Goal: Transaction & Acquisition: Purchase product/service

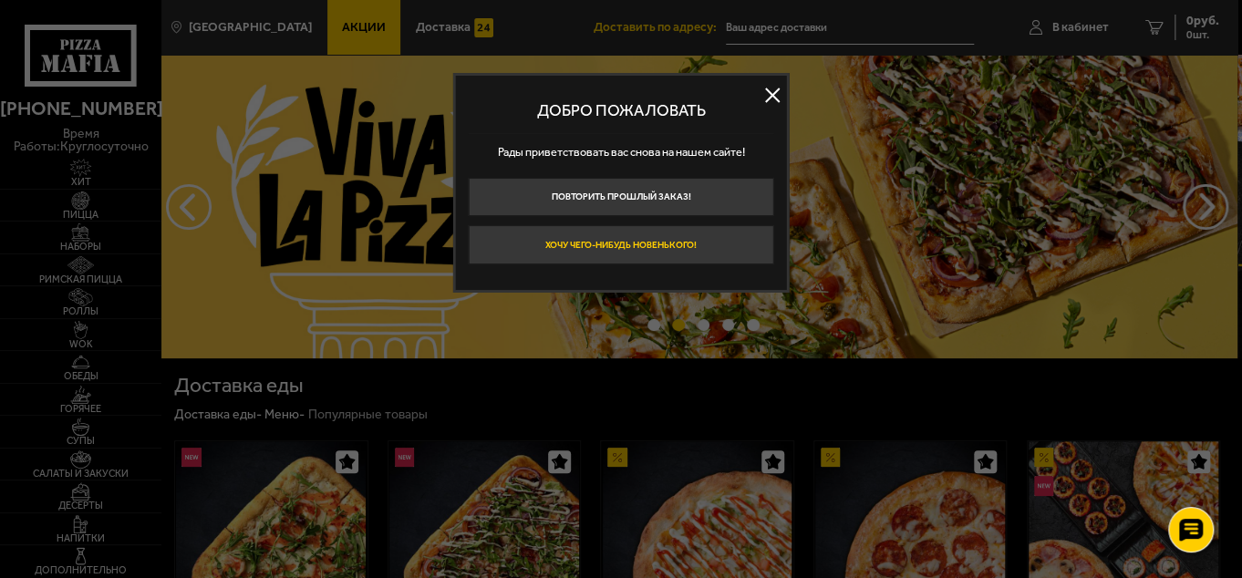
click at [696, 253] on button "Хочу чего-нибудь новенького!" at bounding box center [622, 244] width 306 height 39
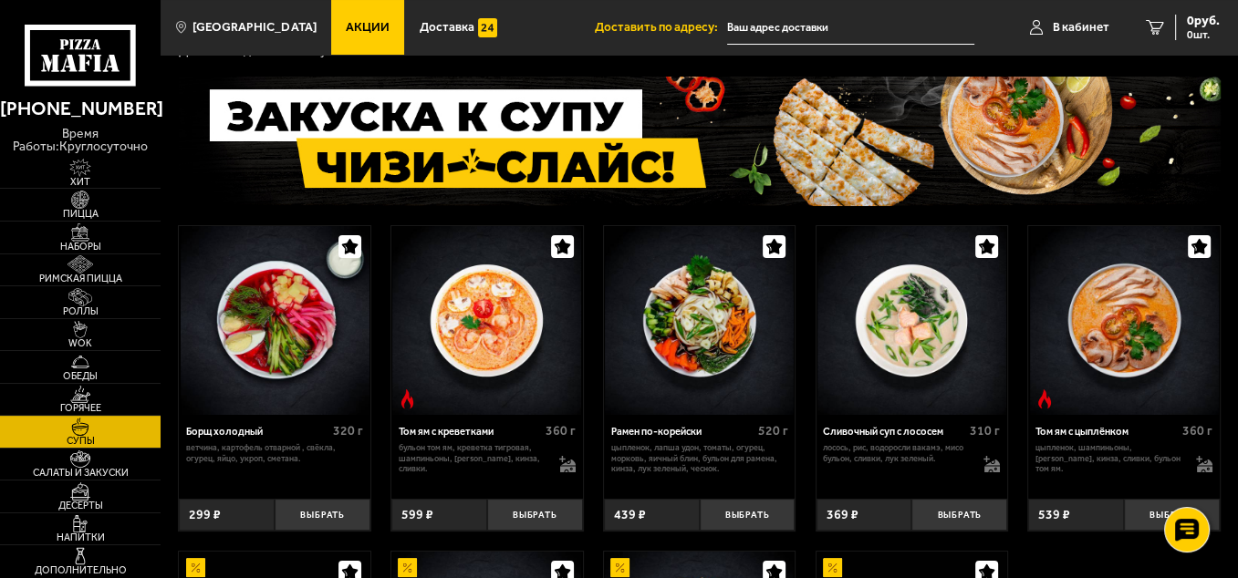
scroll to position [91, 0]
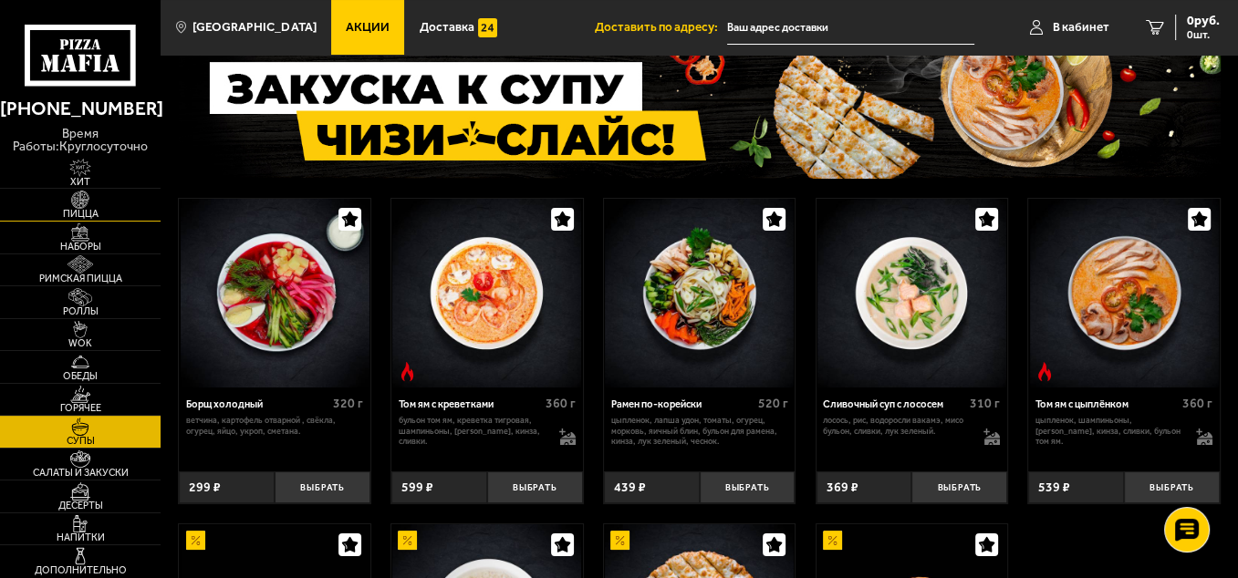
click at [91, 206] on img at bounding box center [80, 200] width 49 height 18
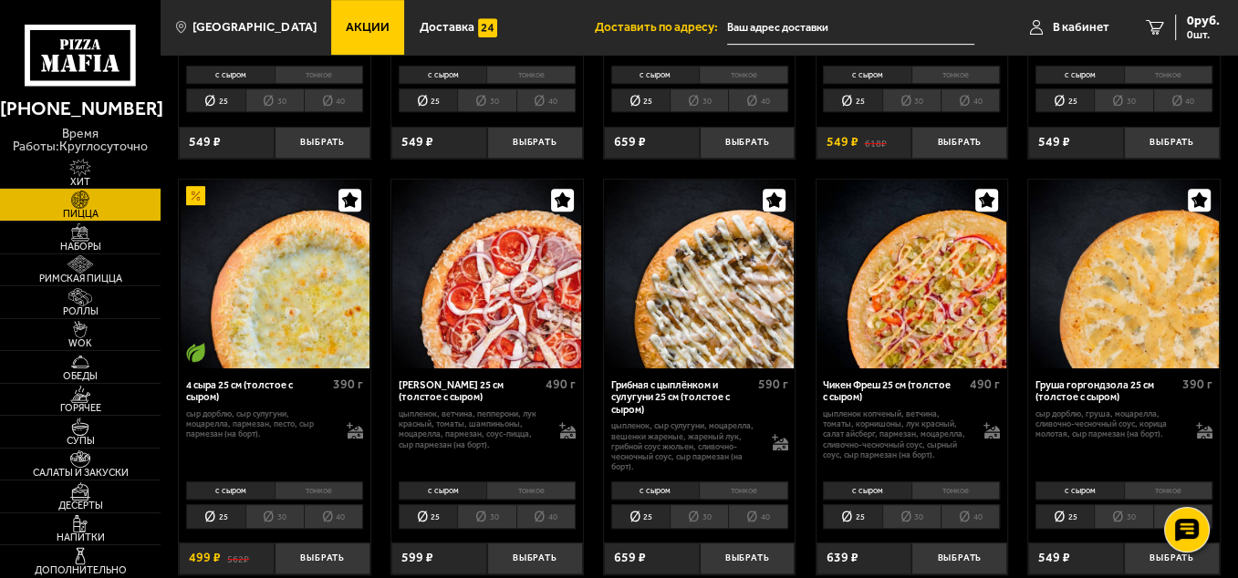
scroll to position [821, 0]
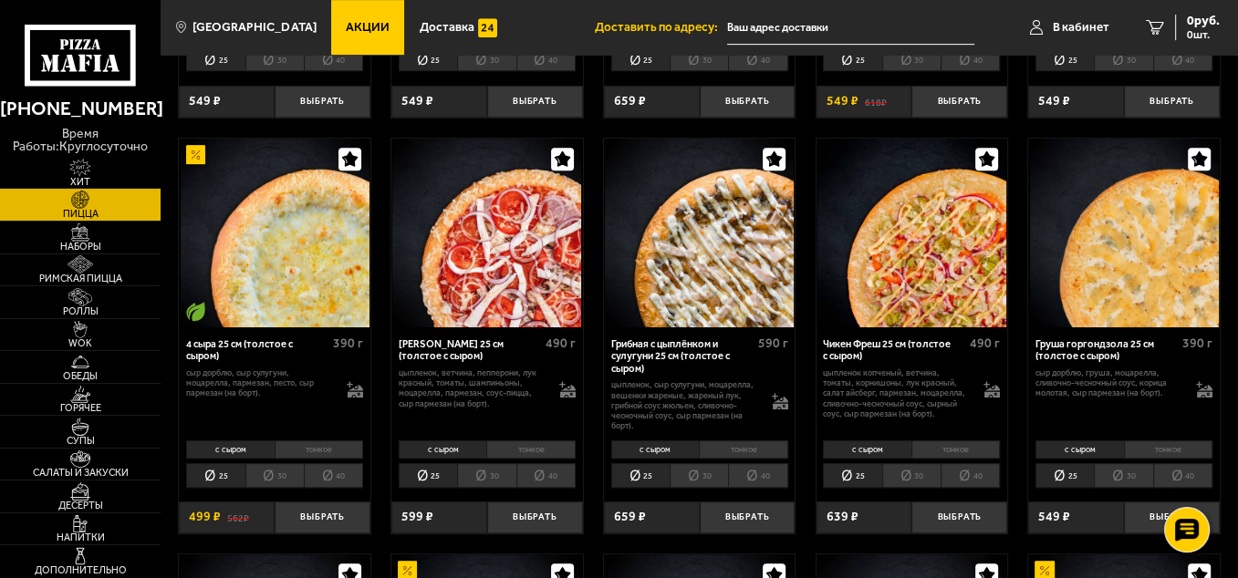
click at [561, 463] on li "40" at bounding box center [545, 475] width 59 height 24
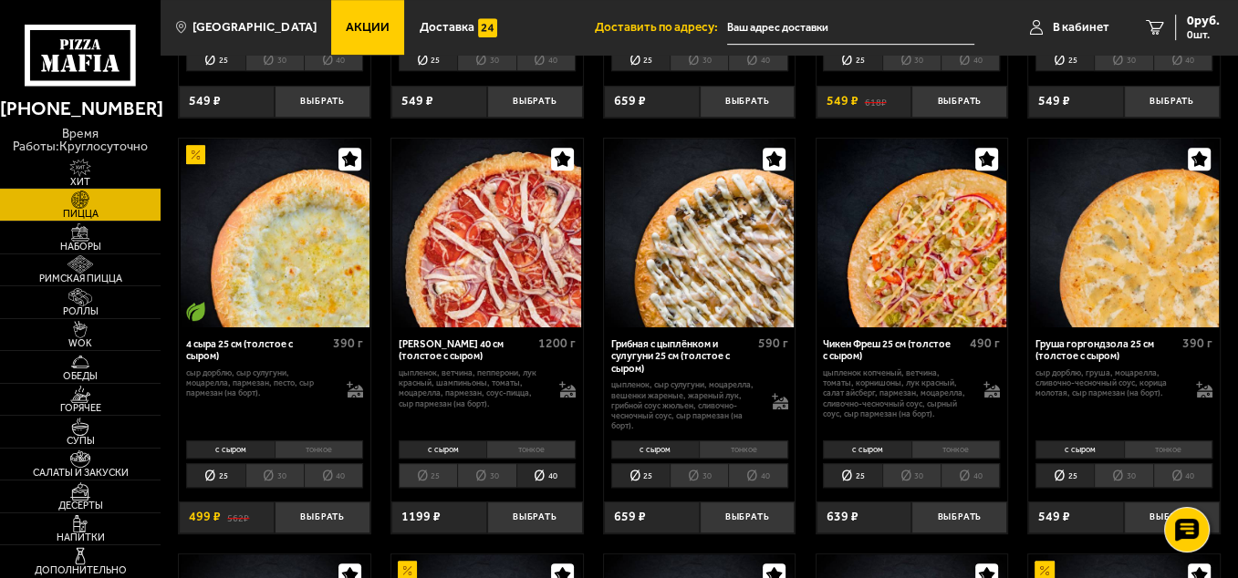
click at [554, 440] on li "тонкое" at bounding box center [530, 449] width 89 height 19
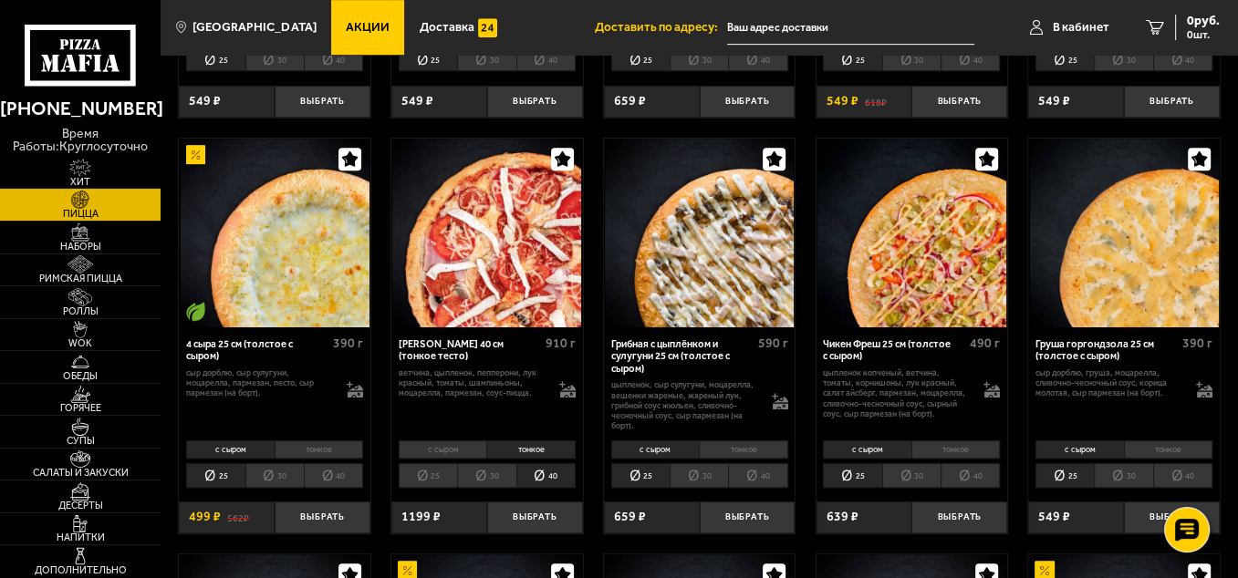
click at [758, 464] on li "40" at bounding box center [757, 475] width 59 height 24
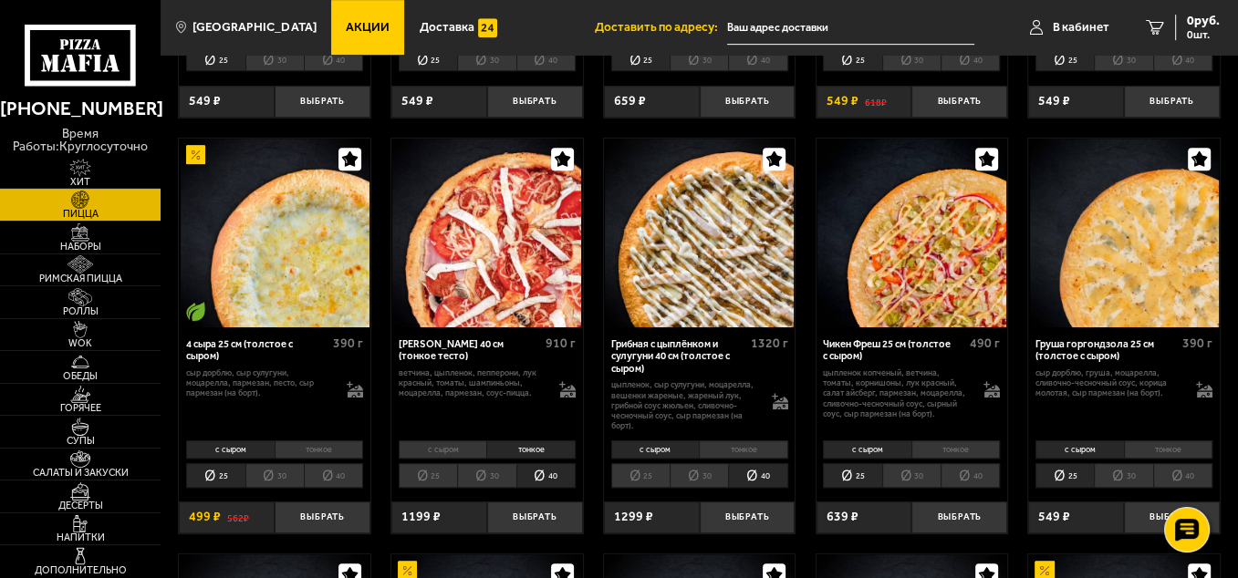
click at [756, 443] on li "тонкое" at bounding box center [743, 449] width 89 height 19
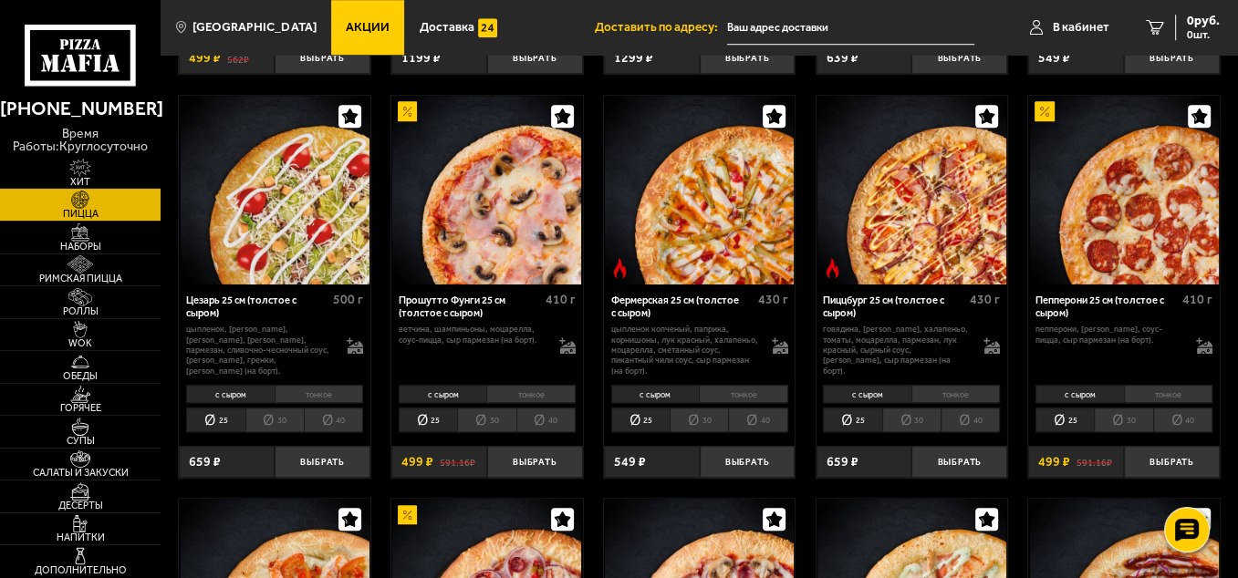
scroll to position [1277, 0]
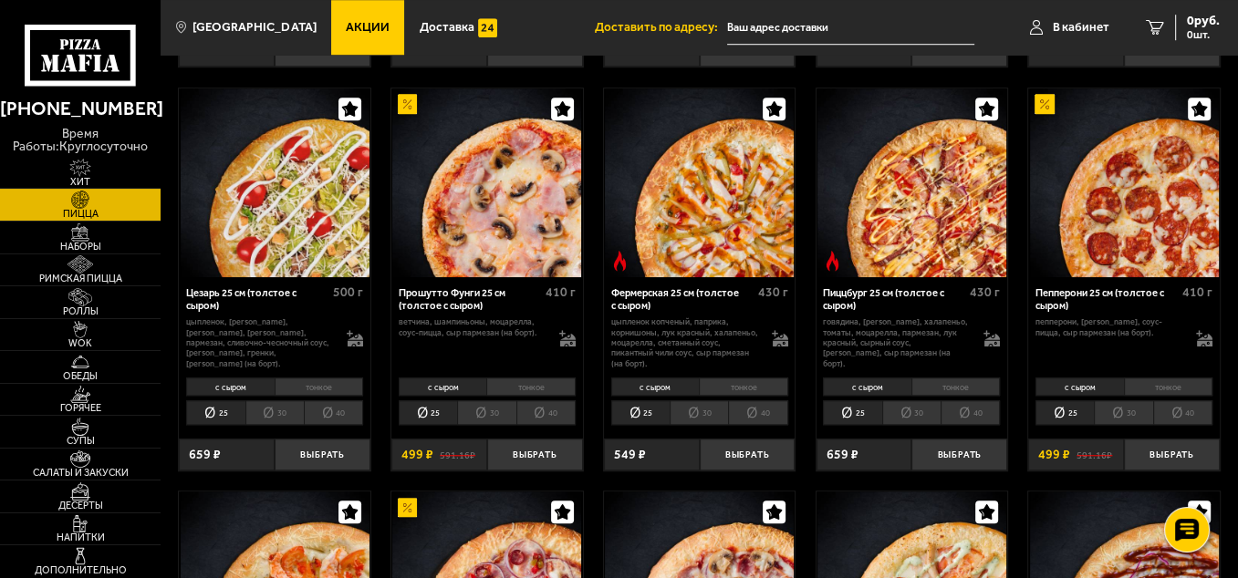
click at [345, 405] on li "40" at bounding box center [333, 412] width 59 height 24
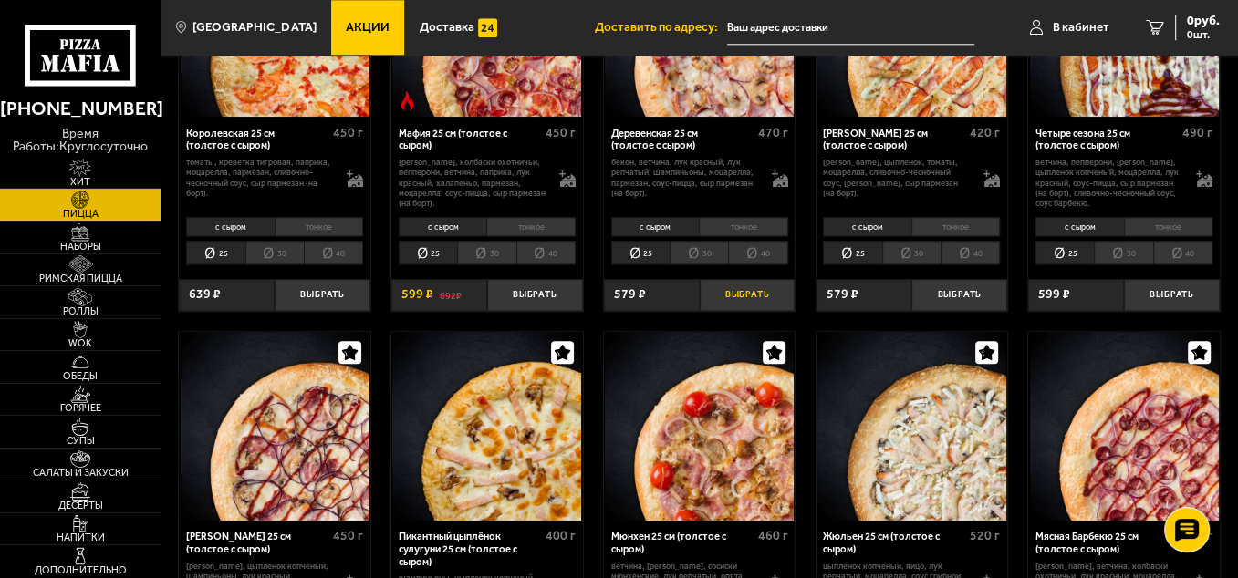
scroll to position [2006, 0]
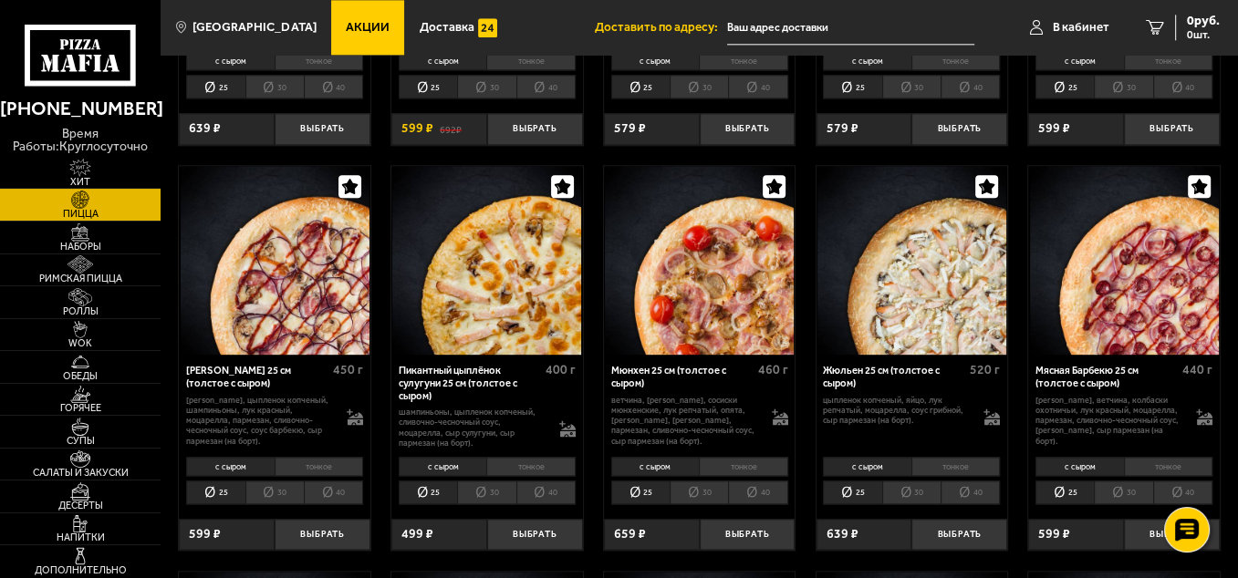
click at [963, 481] on li "40" at bounding box center [969, 493] width 59 height 24
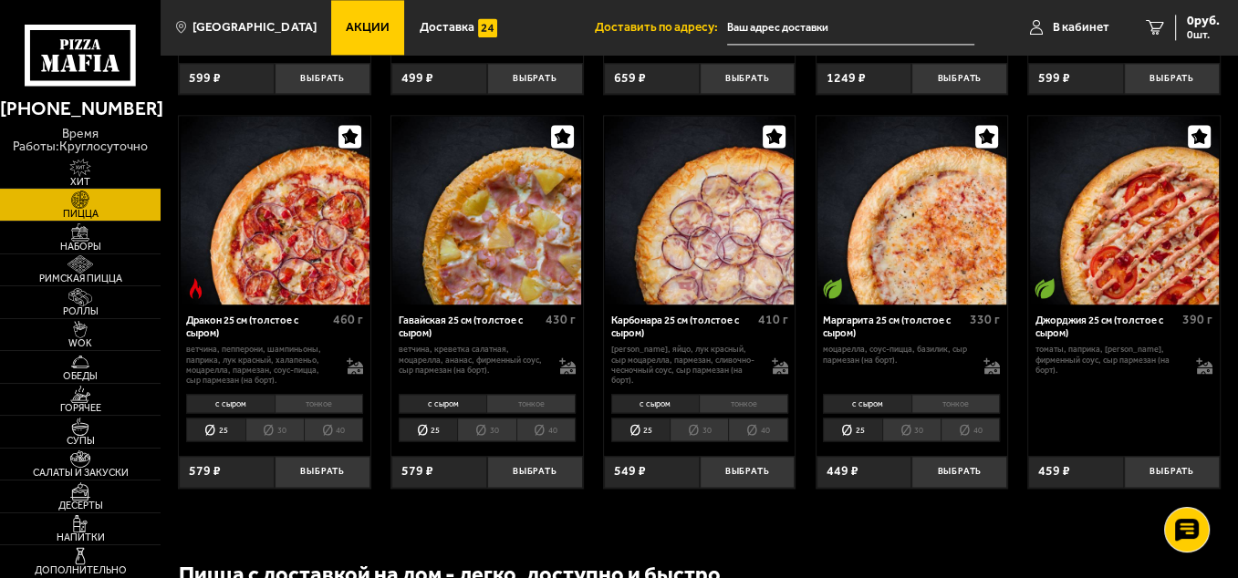
scroll to position [2098, 0]
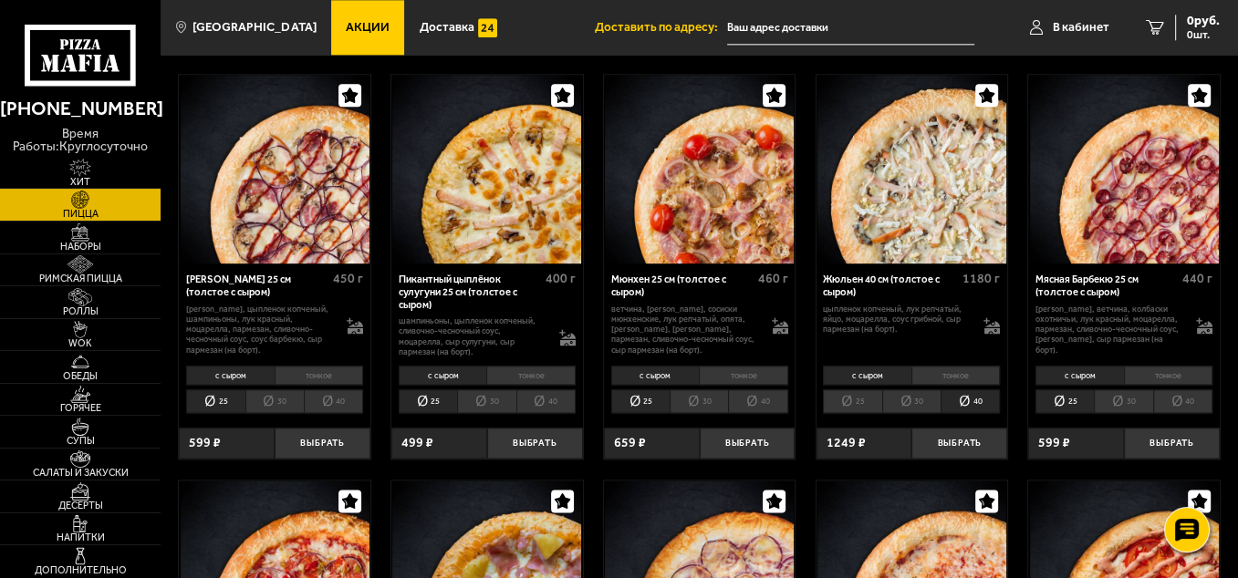
click at [951, 369] on li "тонкое" at bounding box center [955, 375] width 89 height 19
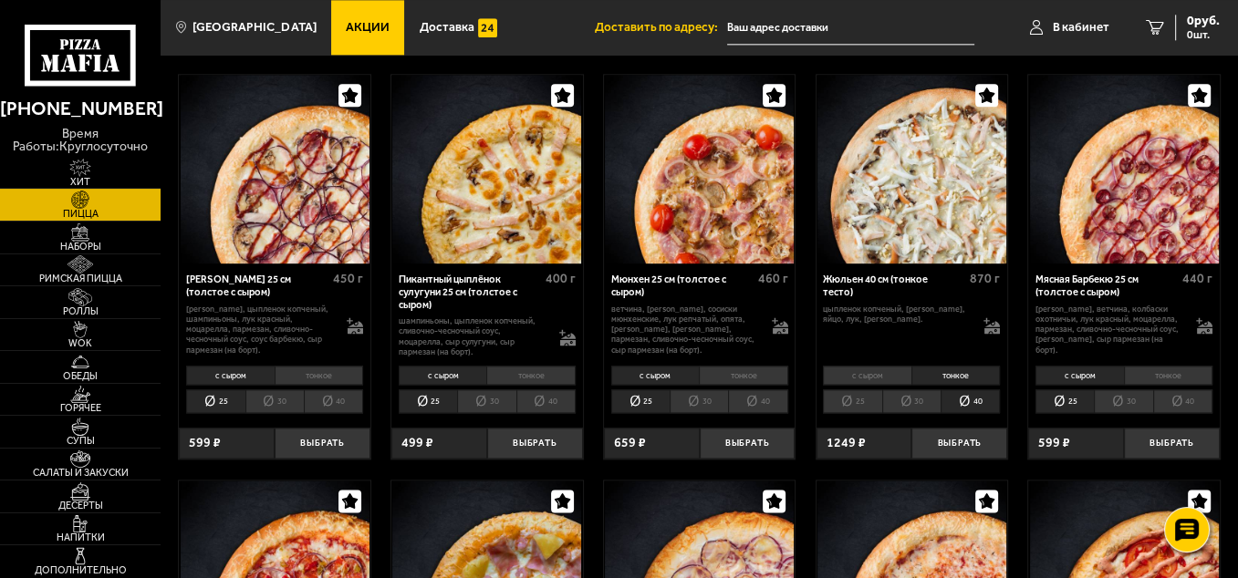
click at [974, 389] on li "40" at bounding box center [969, 401] width 59 height 24
click at [969, 390] on li "40" at bounding box center [969, 401] width 59 height 24
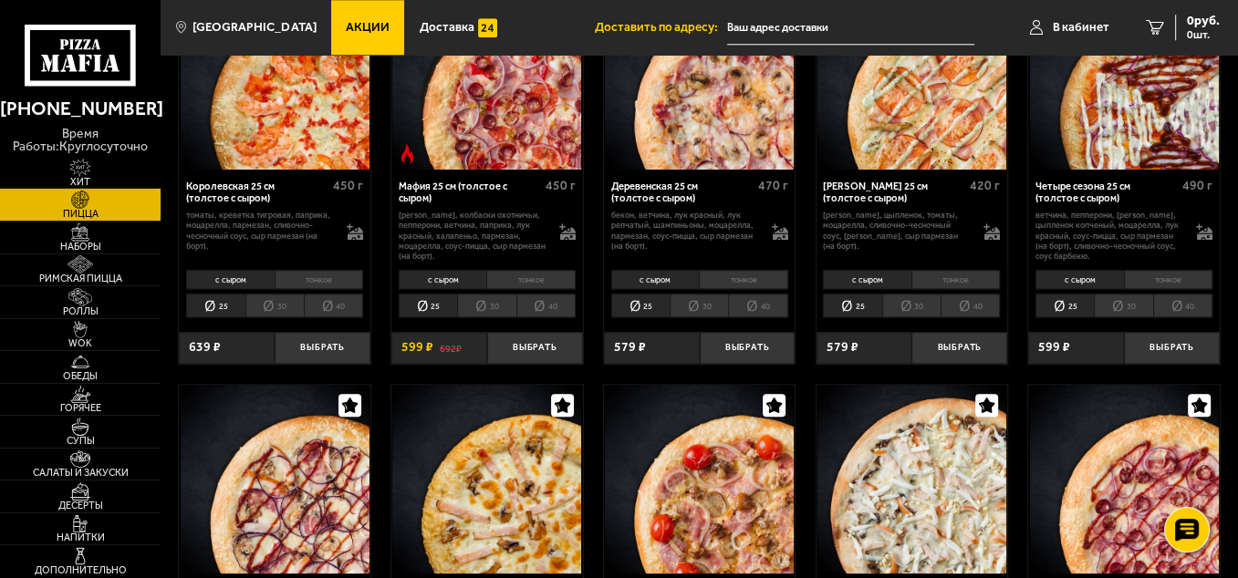
scroll to position [2006, 0]
